Goal: Transaction & Acquisition: Purchase product/service

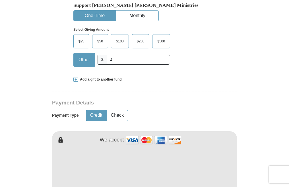
scroll to position [205, 0]
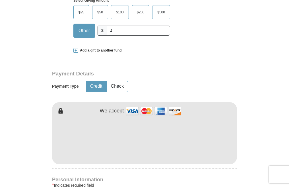
type input "4"
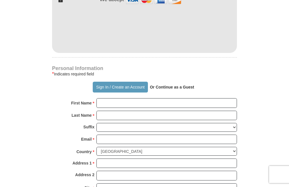
scroll to position [335, 0]
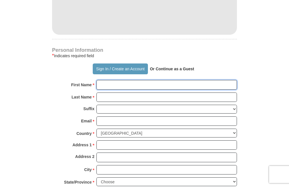
click at [175, 84] on input "First Name *" at bounding box center [166, 85] width 140 height 10
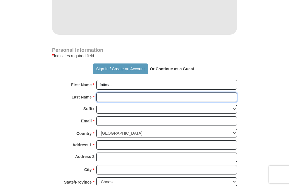
click at [135, 97] on input "Last Name *" at bounding box center [166, 97] width 140 height 10
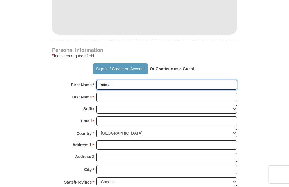
click at [127, 84] on input "fatimas" at bounding box center [166, 85] width 140 height 10
type input "fatima"
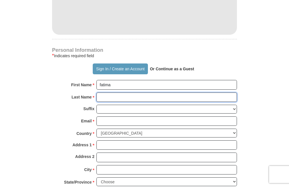
click at [120, 96] on input "Last Name *" at bounding box center [166, 97] width 140 height 10
type input "sokera"
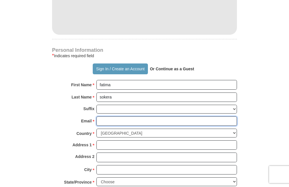
click at [115, 120] on input "Email *" at bounding box center [166, 121] width 140 height 10
type input "[EMAIL_ADDRESS][DOMAIN_NAME]"
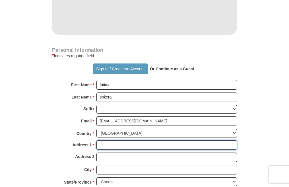
click at [131, 148] on input "Address 1 *" at bounding box center [166, 145] width 140 height 10
type input "p.o. box 10648"
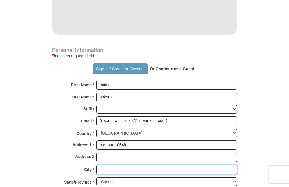
click at [130, 167] on input "City *" at bounding box center [166, 170] width 140 height 10
type input "[GEOGRAPHIC_DATA]"
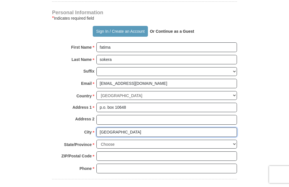
scroll to position [453, 0]
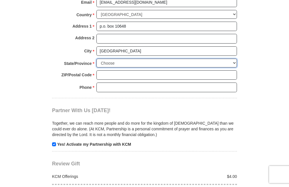
click at [215, 61] on select "Choose [US_STATE] [US_STATE] [US_STATE] [US_STATE] [US_STATE] Armed Forces Amer…" at bounding box center [166, 63] width 140 height 9
select select "GA"
click at [96, 59] on select "Choose [US_STATE] [US_STATE] [US_STATE] [US_STATE] [US_STATE] Armed Forces Amer…" at bounding box center [166, 63] width 140 height 9
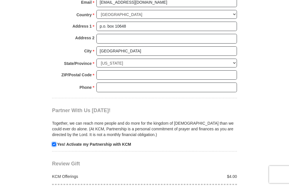
click at [54, 145] on input "checkbox" at bounding box center [54, 144] width 4 height 4
checkbox input "false"
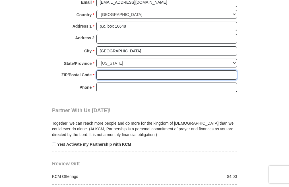
click at [130, 76] on input "ZIP/Postal Code *" at bounding box center [166, 75] width 140 height 10
type input "30310"
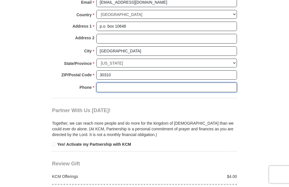
click at [136, 86] on input "Phone * *" at bounding box center [166, 87] width 140 height 10
type input "2066003036"
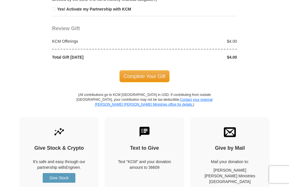
scroll to position [585, 0]
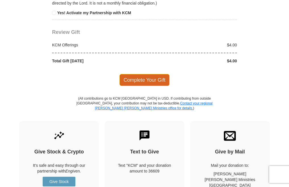
click at [155, 80] on span "Complete Your Gift" at bounding box center [144, 80] width 50 height 12
